Goal: Transaction & Acquisition: Purchase product/service

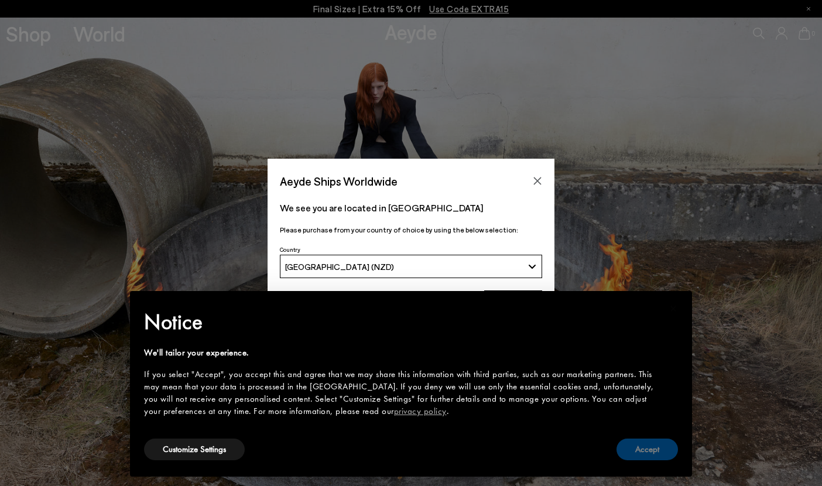
click at [654, 451] on button "Accept" at bounding box center [647, 450] width 61 height 22
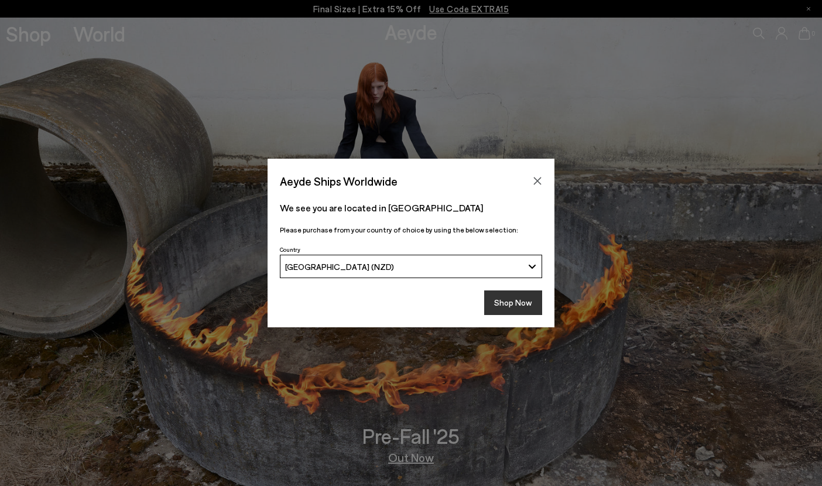
click at [519, 304] on button "Shop Now" at bounding box center [513, 302] width 58 height 25
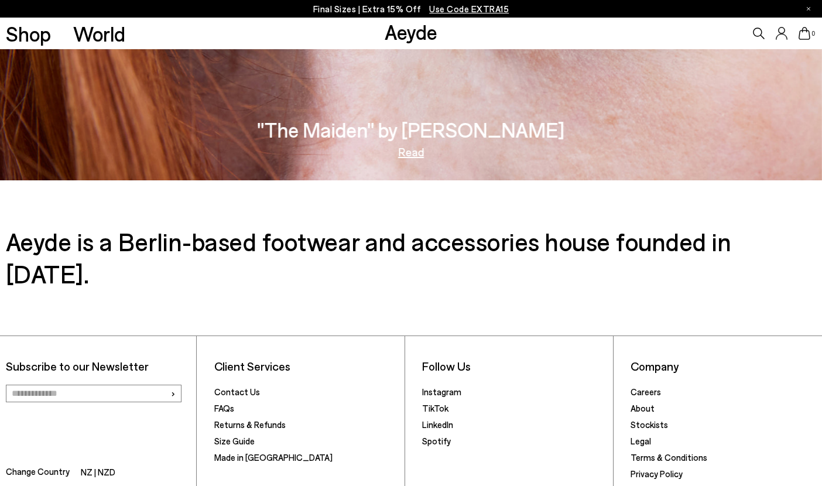
scroll to position [2009, 0]
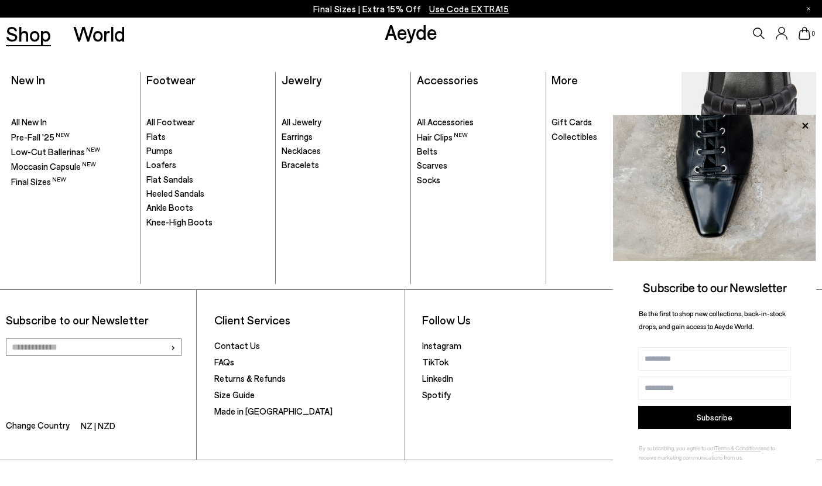
click at [30, 29] on link "Shop" at bounding box center [28, 33] width 45 height 20
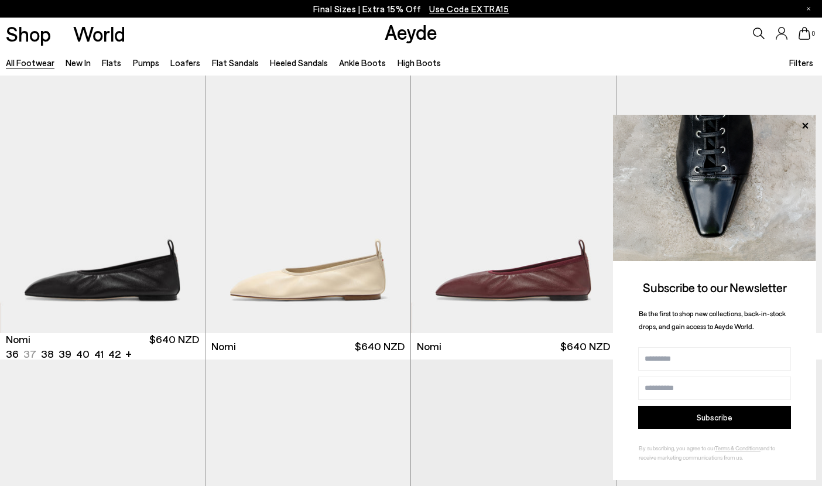
scroll to position [9, 0]
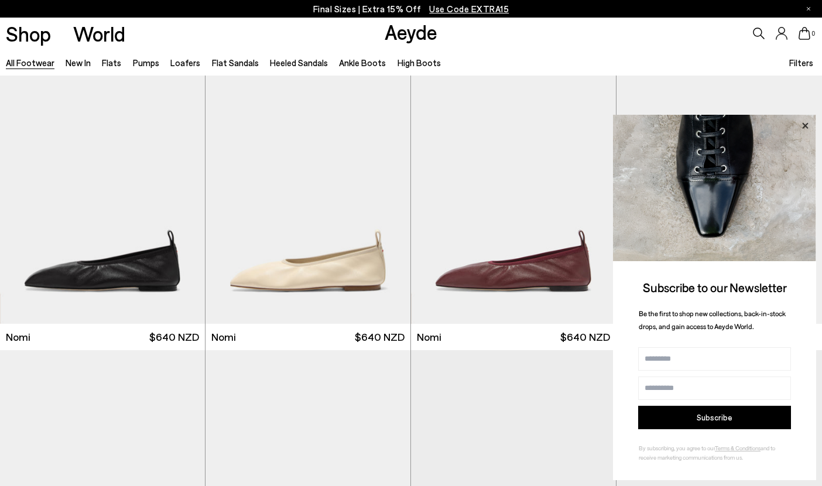
click at [805, 127] on icon at bounding box center [805, 125] width 6 height 6
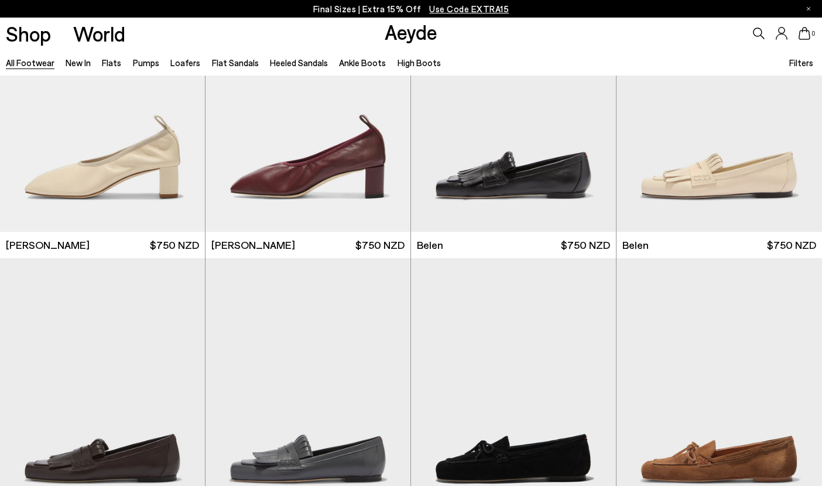
scroll to position [388, 0]
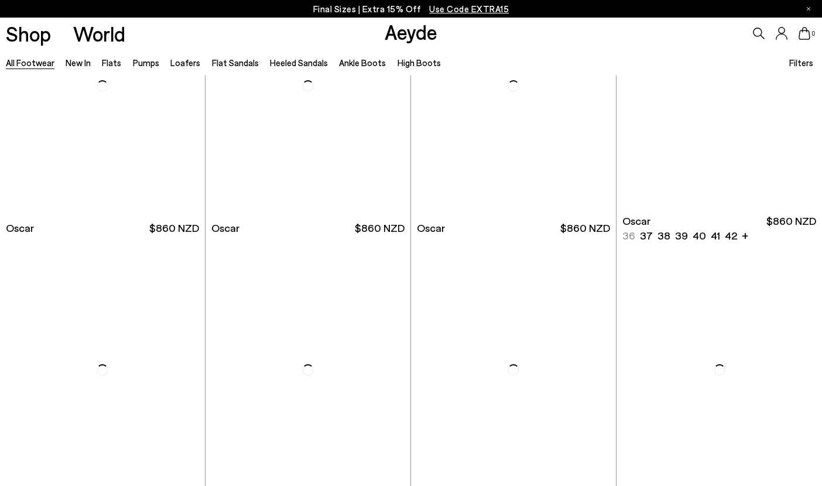
scroll to position [1800, 0]
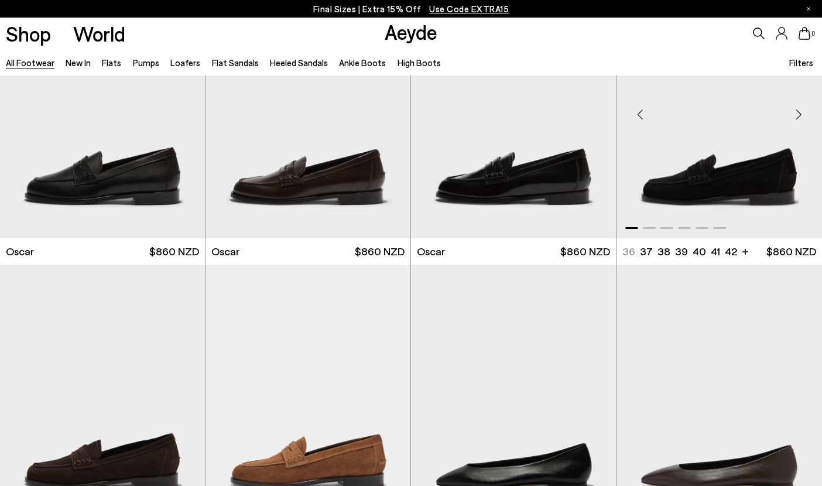
click at [798, 108] on div "Next slide" at bounding box center [798, 114] width 35 height 35
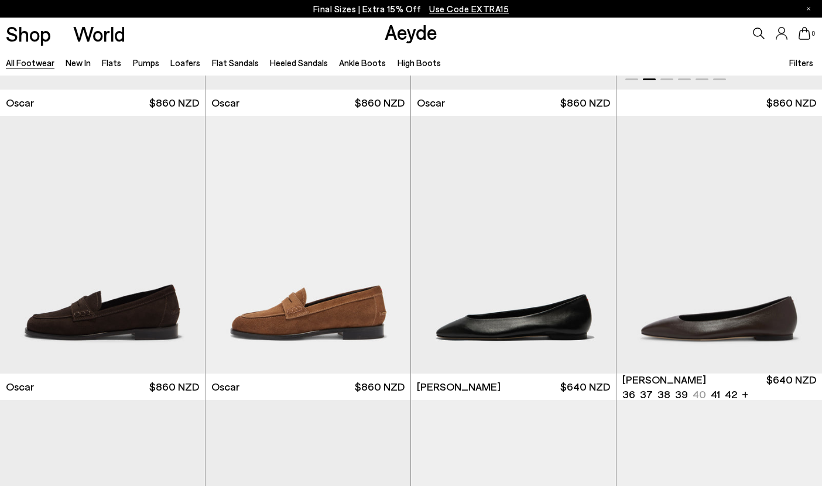
scroll to position [1949, 0]
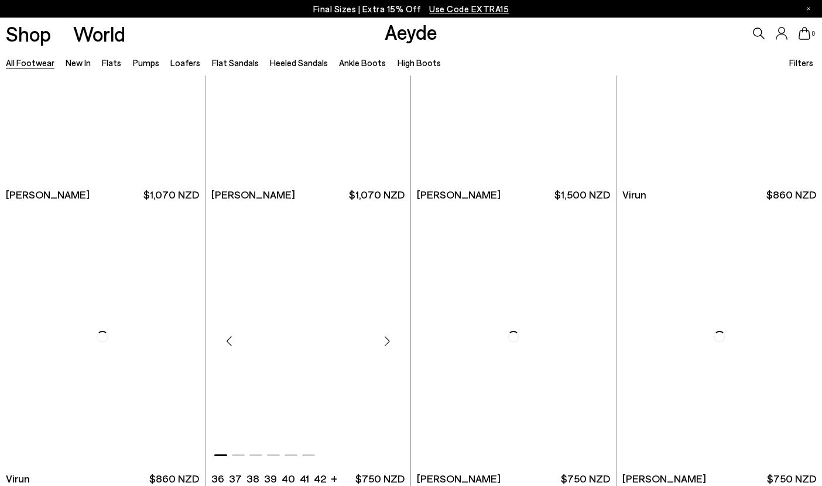
scroll to position [3576, 0]
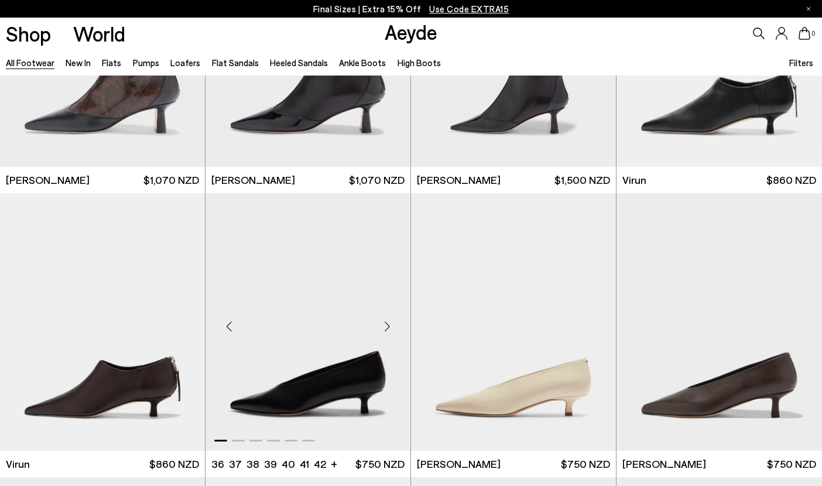
click at [382, 329] on div "Next slide" at bounding box center [387, 326] width 35 height 35
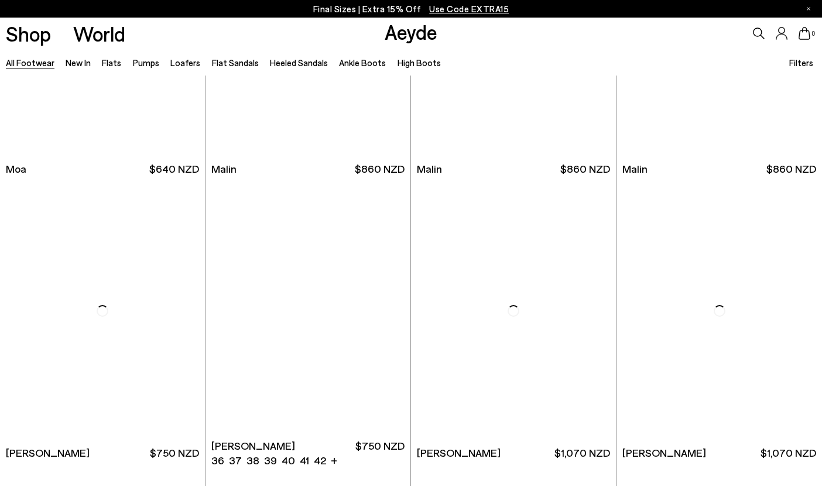
scroll to position [5407, 0]
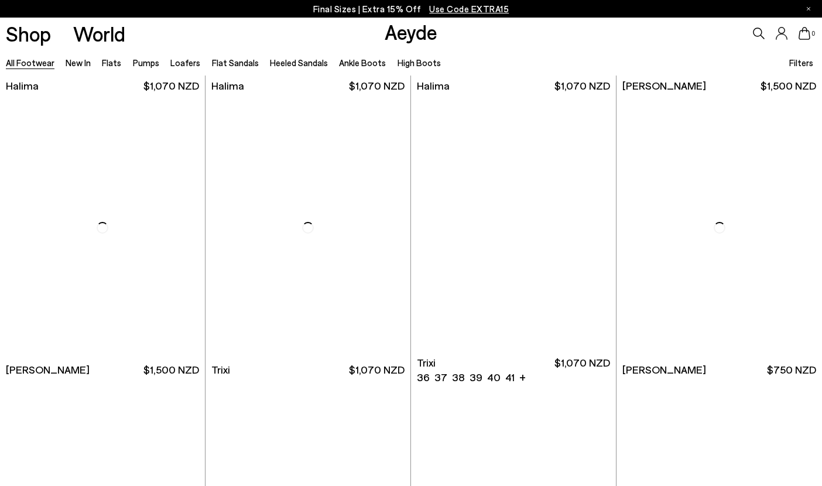
scroll to position [7087, 0]
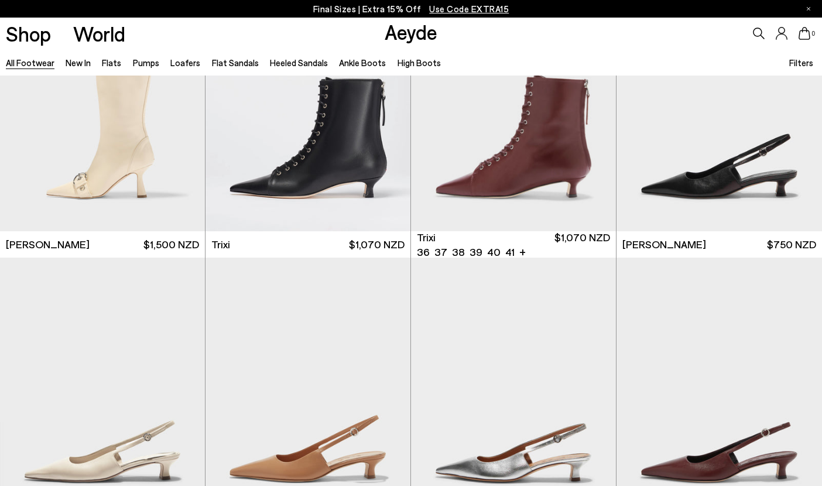
scroll to position [7301, 0]
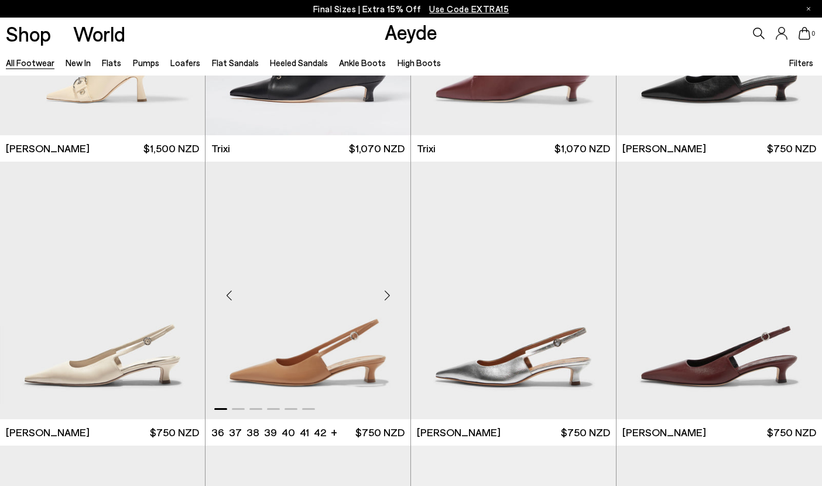
click at [385, 278] on div "Next slide" at bounding box center [387, 295] width 35 height 35
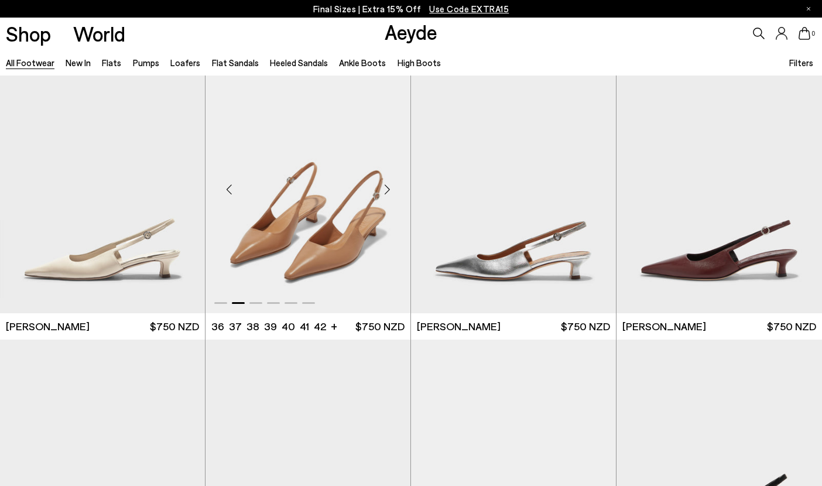
click at [385, 192] on div "Next slide" at bounding box center [387, 189] width 35 height 35
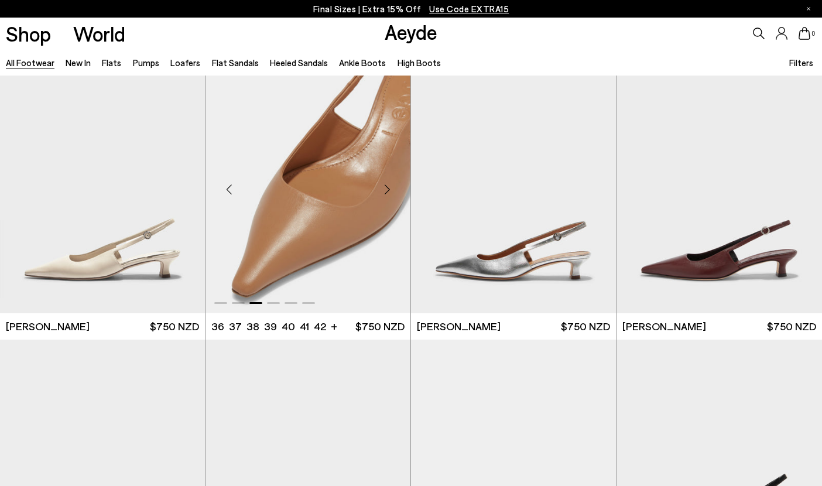
click at [385, 192] on div "Next slide" at bounding box center [387, 189] width 35 height 35
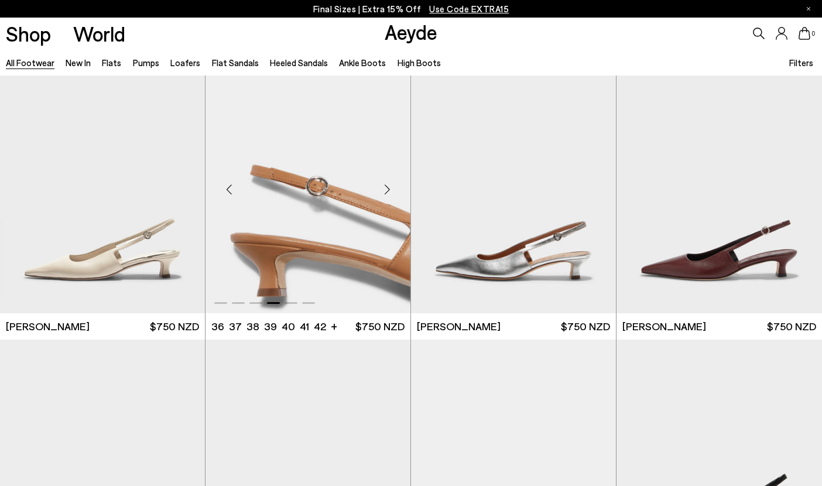
click at [385, 192] on div "Next slide" at bounding box center [387, 189] width 35 height 35
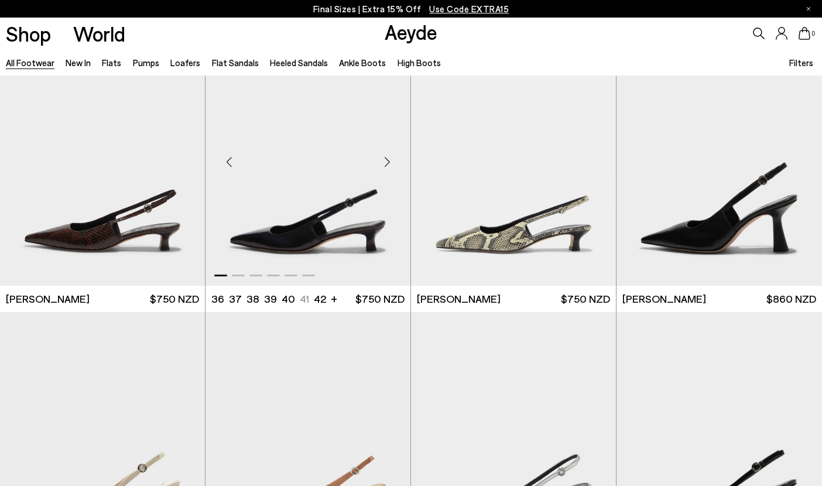
scroll to position [7727, 0]
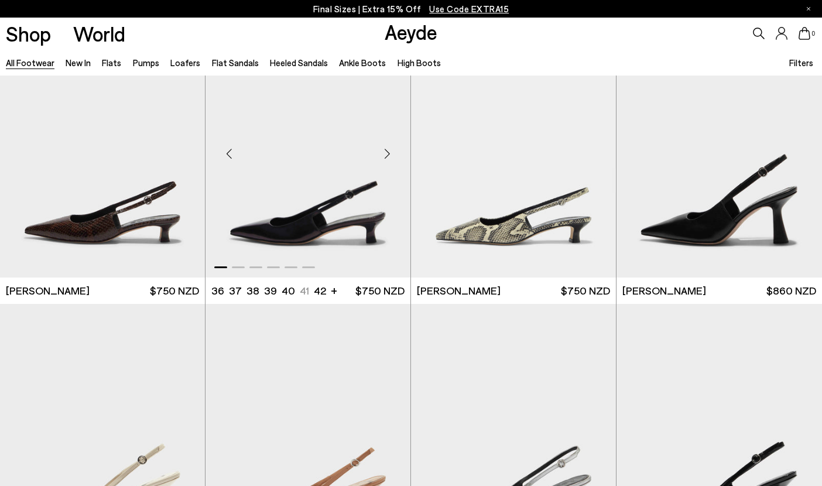
click at [389, 158] on div "Next slide" at bounding box center [387, 153] width 35 height 35
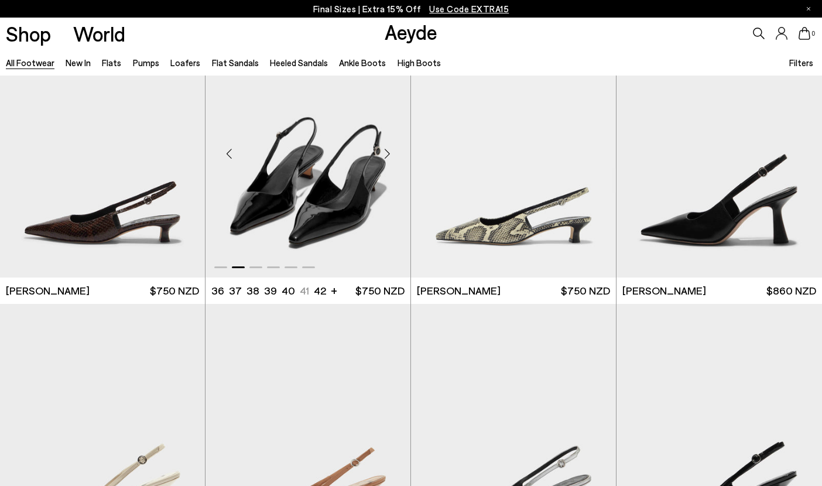
click at [389, 158] on div "Next slide" at bounding box center [387, 153] width 35 height 35
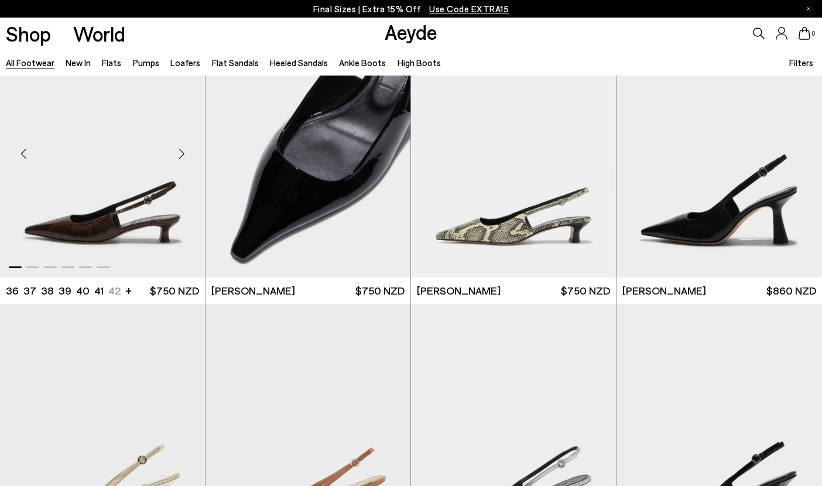
click at [183, 151] on div "Next slide" at bounding box center [181, 153] width 35 height 35
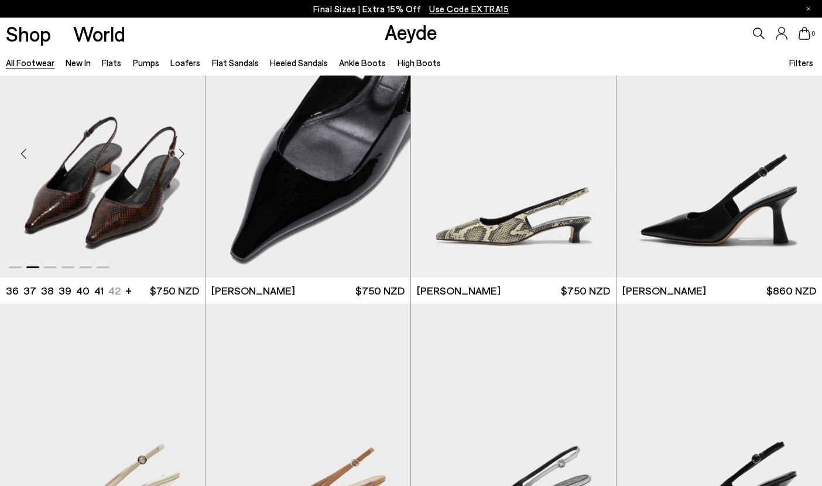
click at [183, 151] on div "Next slide" at bounding box center [181, 153] width 35 height 35
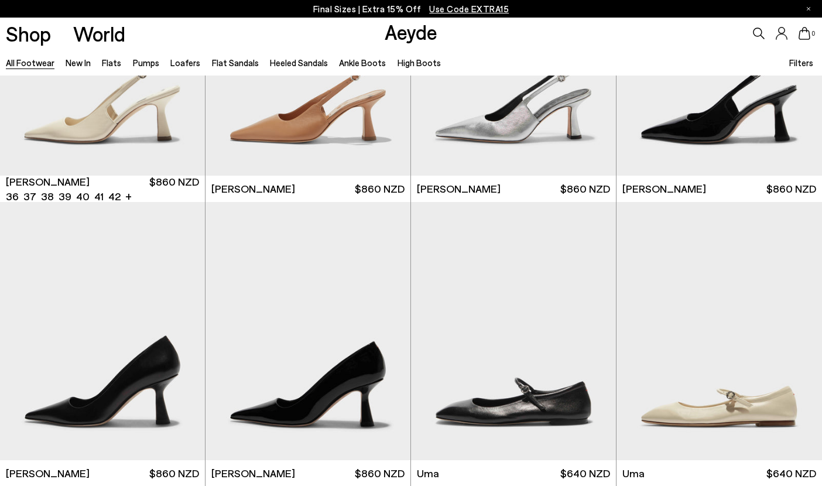
scroll to position [8152, 0]
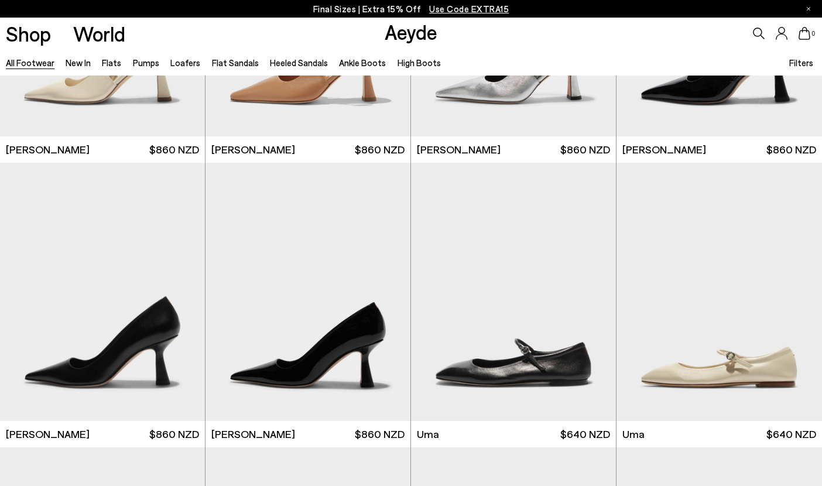
scroll to position [9230, 0]
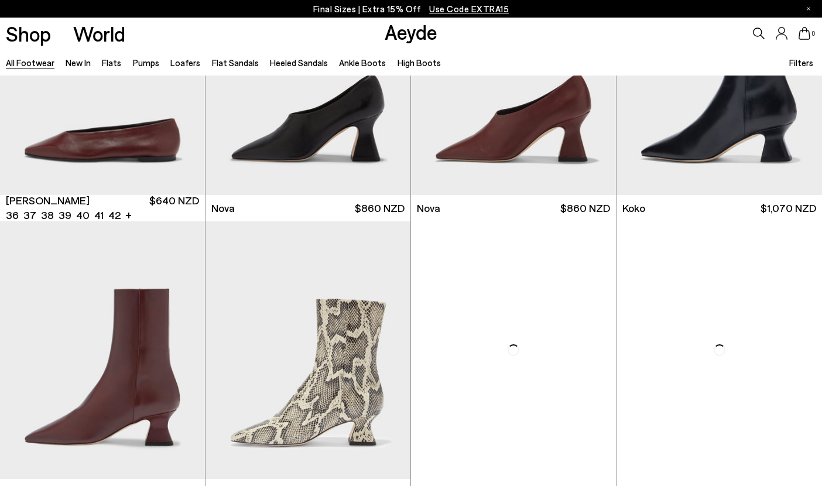
click at [402, 11] on p "Final Sizes | Extra 15% Off Use Code EXTRA15" at bounding box center [411, 9] width 196 height 15
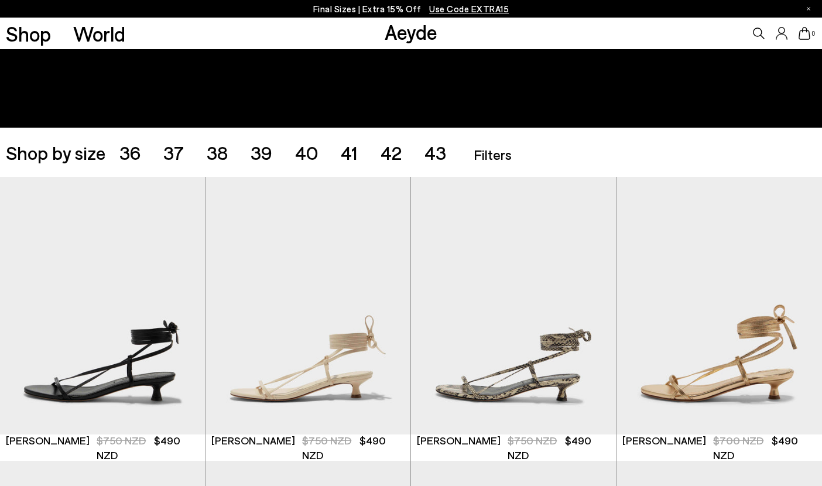
scroll to position [131, 0]
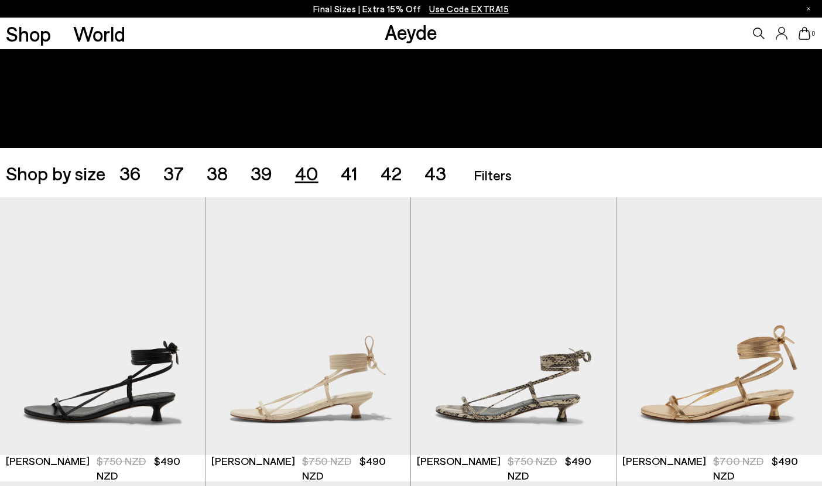
click at [307, 175] on span "40" at bounding box center [306, 173] width 23 height 22
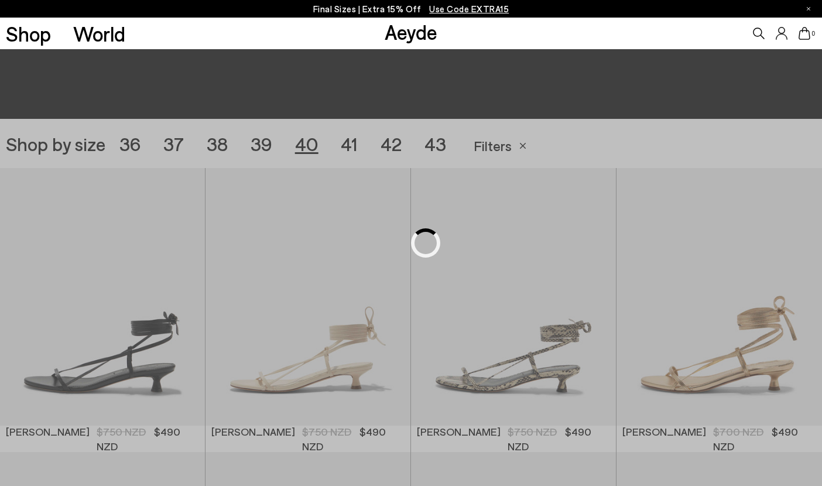
scroll to position [229, 0]
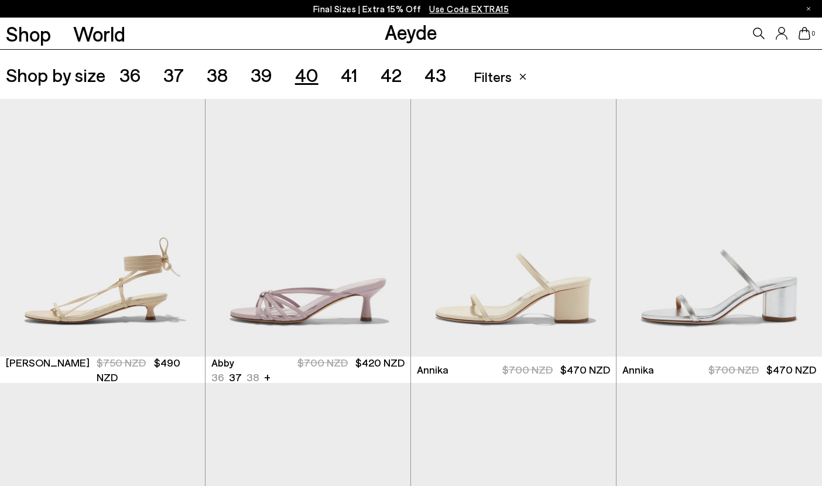
scroll to position [241, 0]
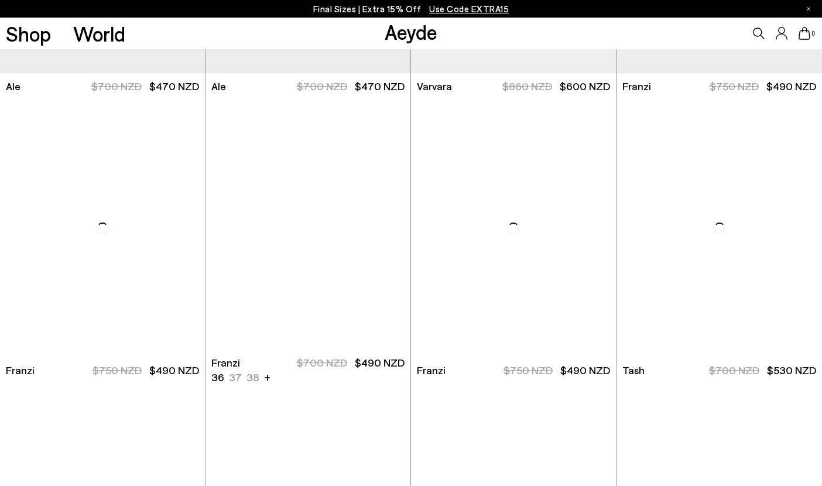
scroll to position [1375, 0]
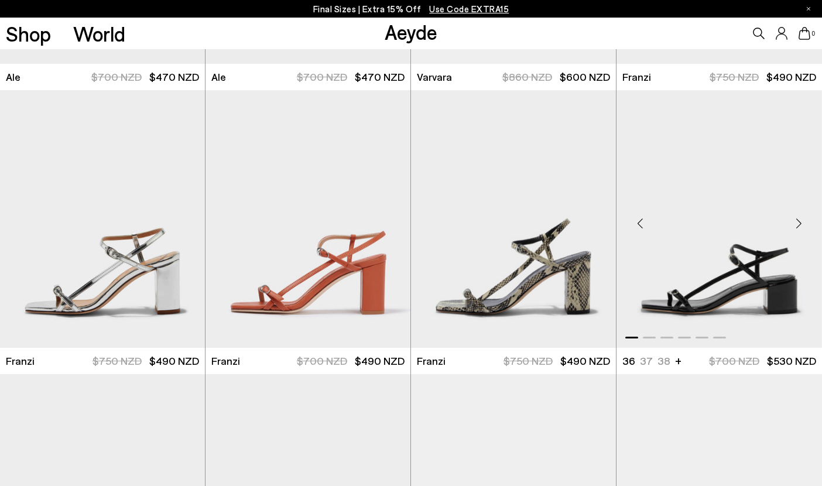
click at [796, 225] on div "Next slide" at bounding box center [798, 223] width 35 height 35
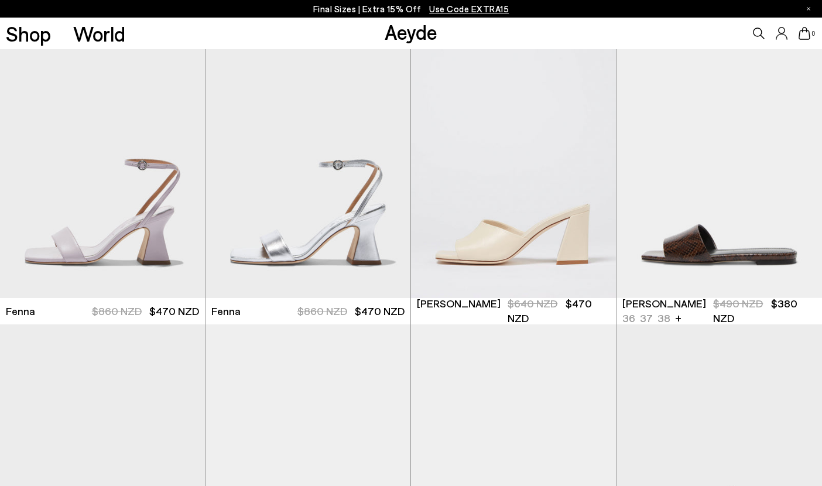
scroll to position [2281, 0]
